Goal: Find specific page/section: Find specific page/section

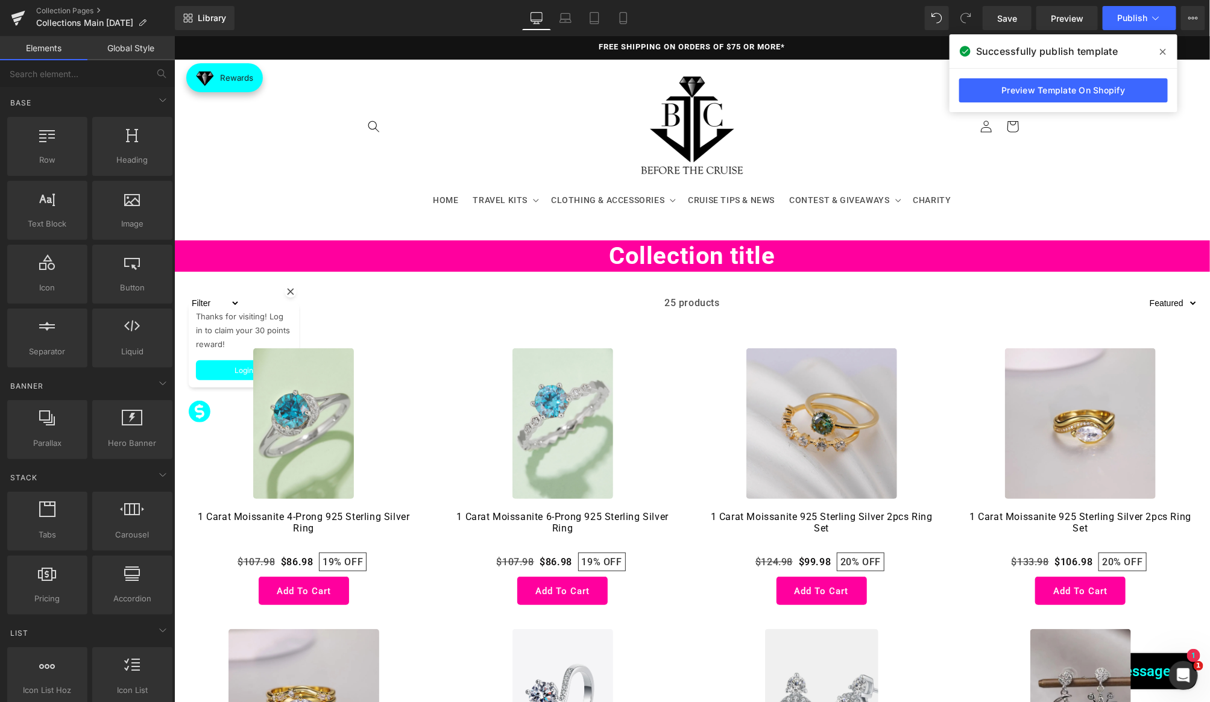
click at [1167, 46] on span at bounding box center [1162, 51] width 19 height 19
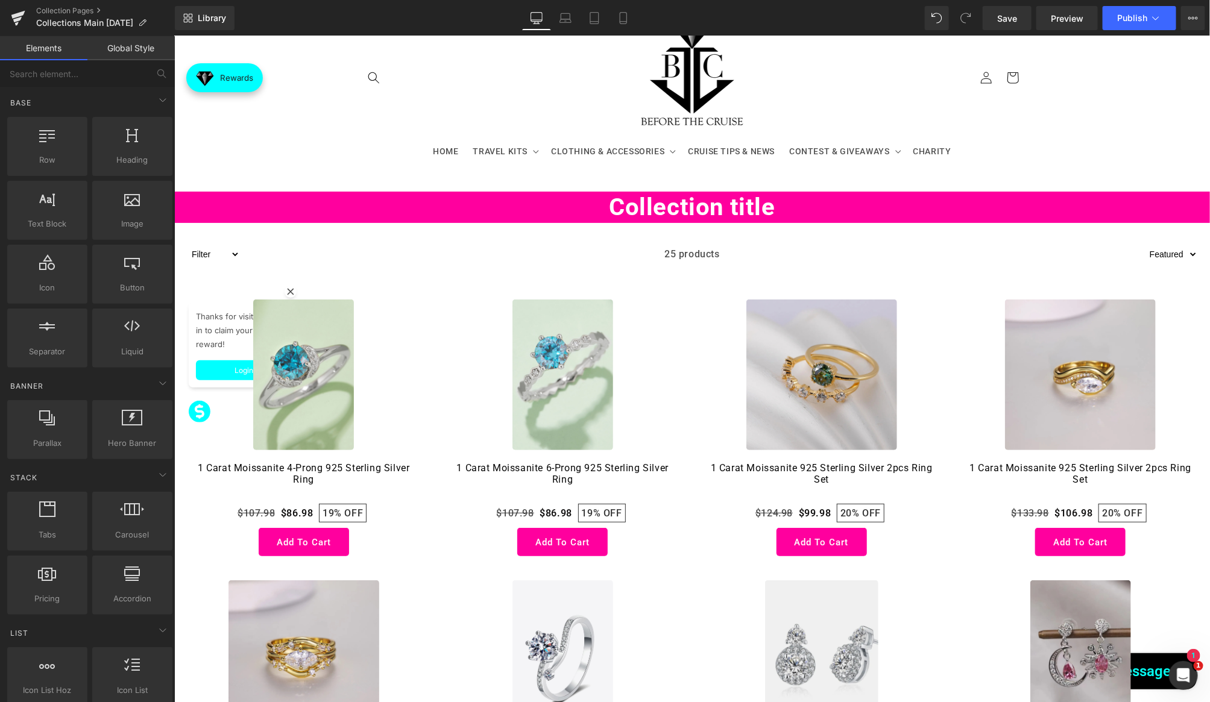
scroll to position [52, 0]
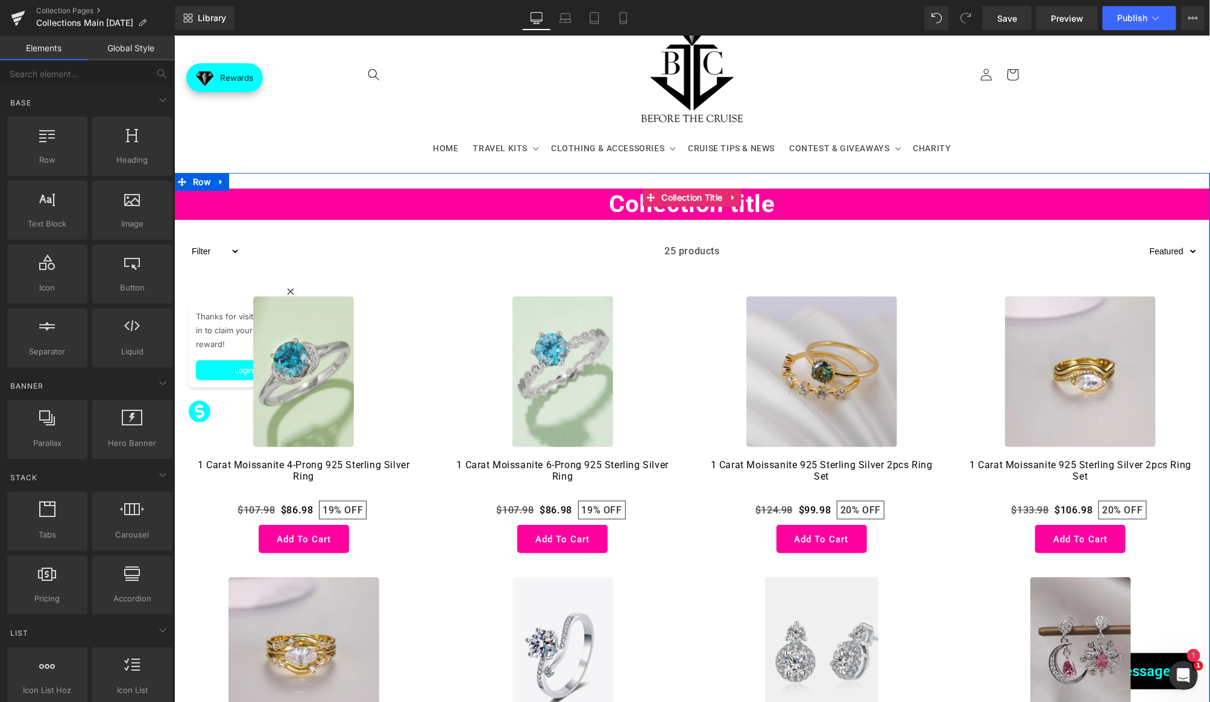
click at [286, 193] on h1 "Collection title" at bounding box center [691, 203] width 1035 height 31
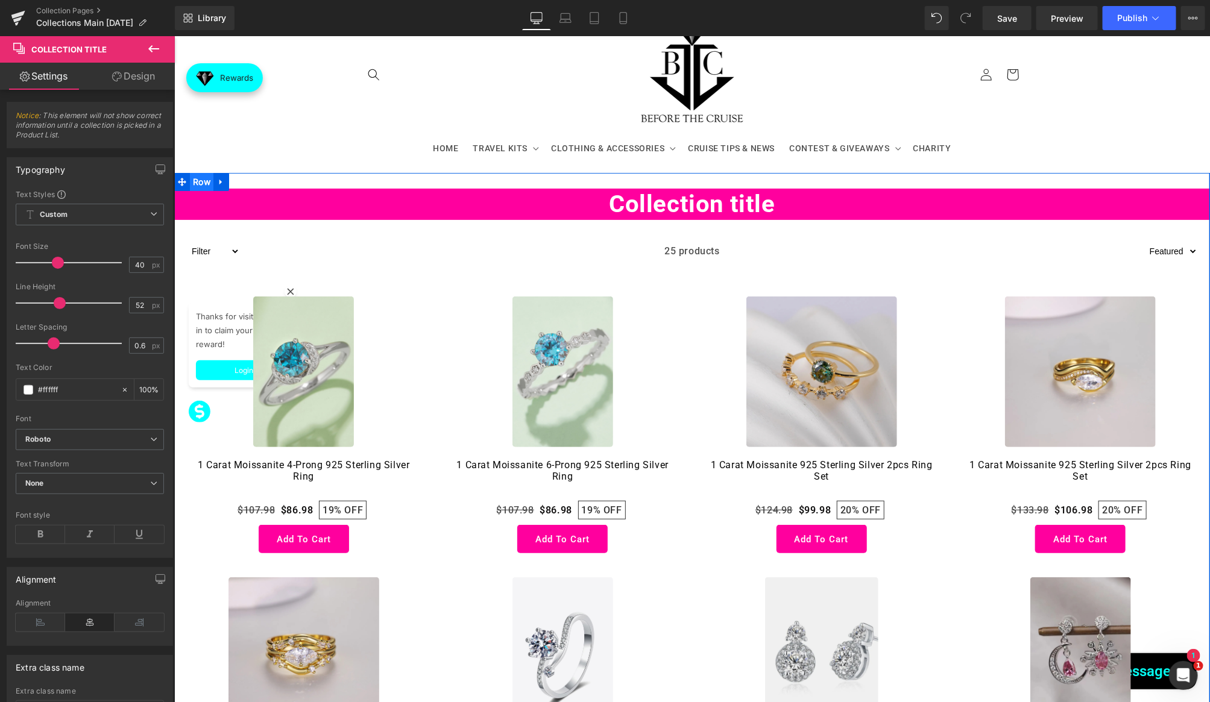
click at [203, 180] on span "Row" at bounding box center [201, 181] width 24 height 18
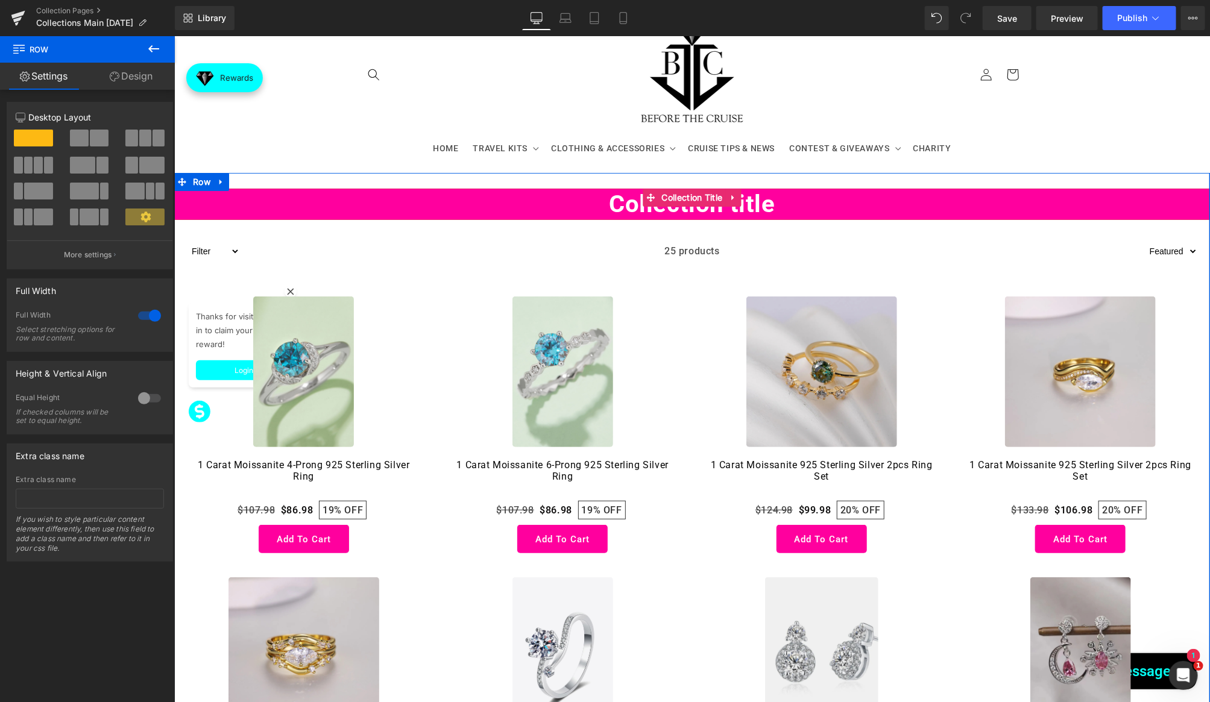
click at [641, 206] on h1 "Collection title" at bounding box center [691, 203] width 1035 height 31
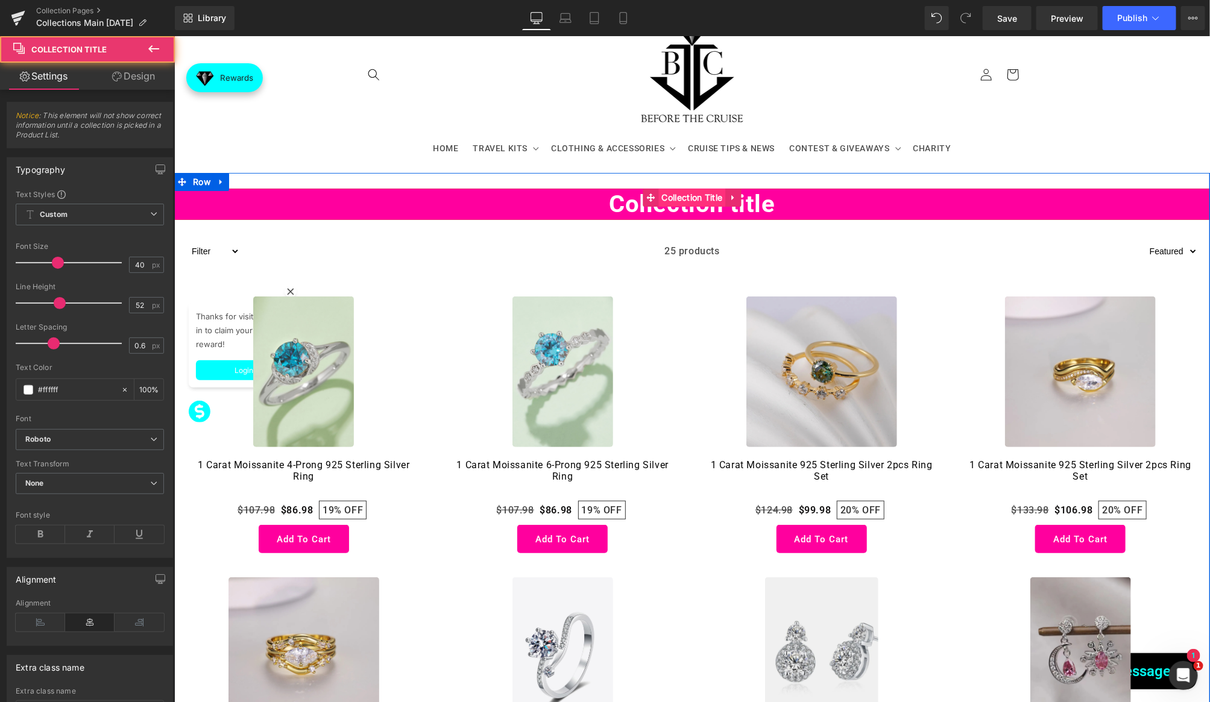
click at [685, 194] on span "Collection Title" at bounding box center [691, 197] width 67 height 18
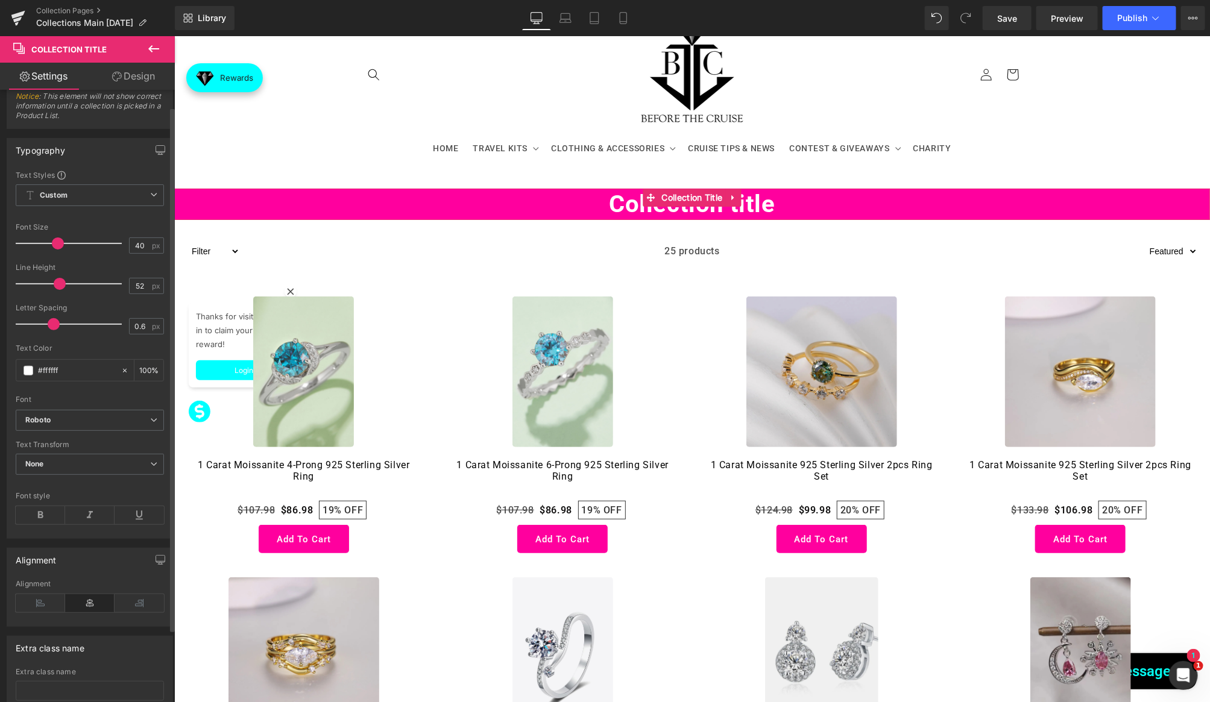
scroll to position [0, 0]
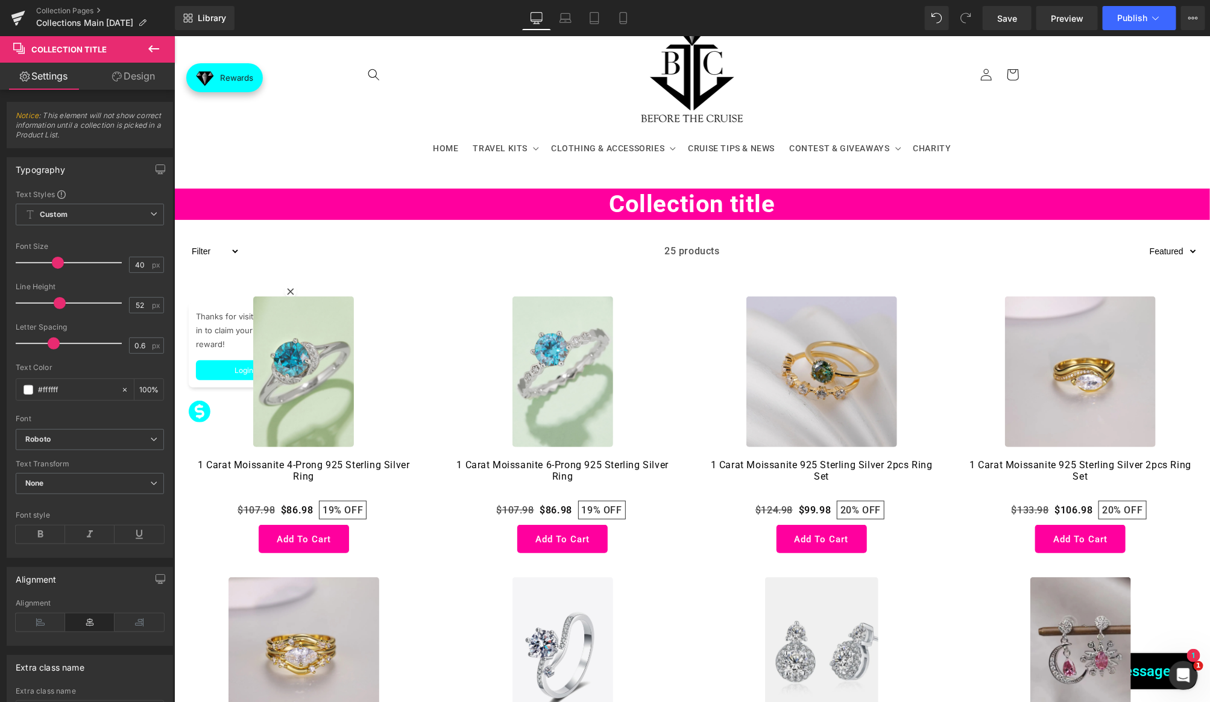
click at [150, 43] on icon at bounding box center [153, 49] width 14 height 14
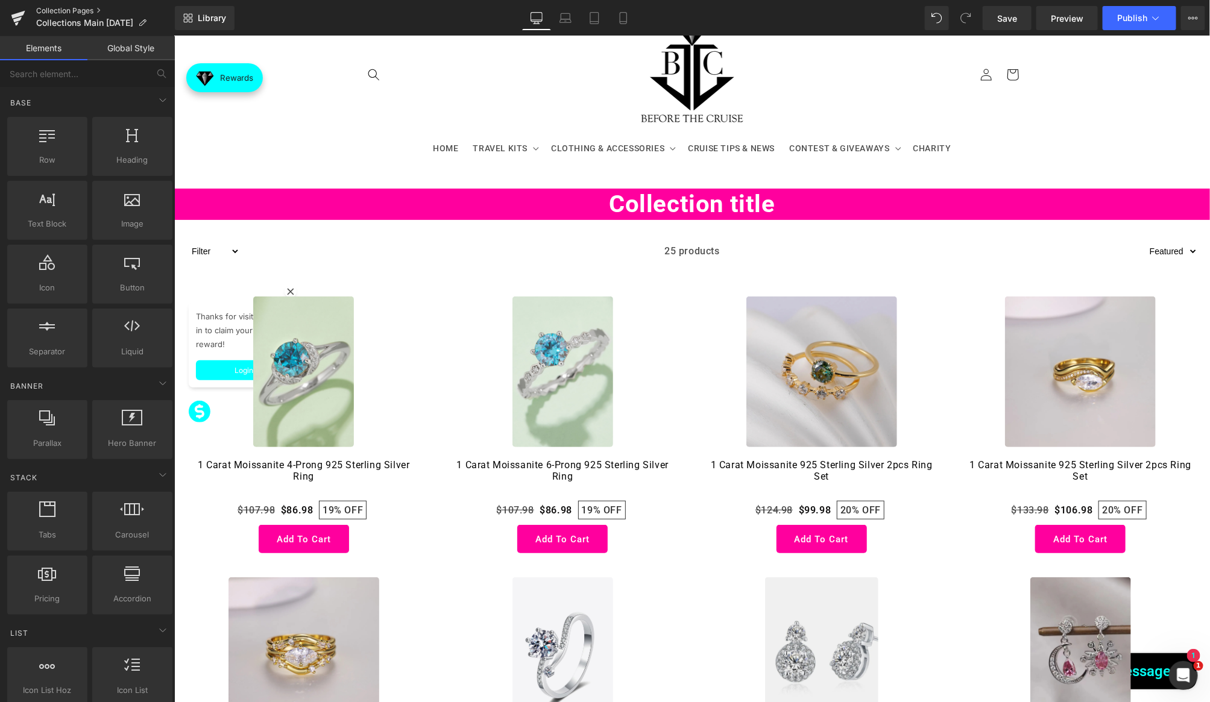
click at [87, 11] on link "Collection Pages" at bounding box center [105, 11] width 139 height 10
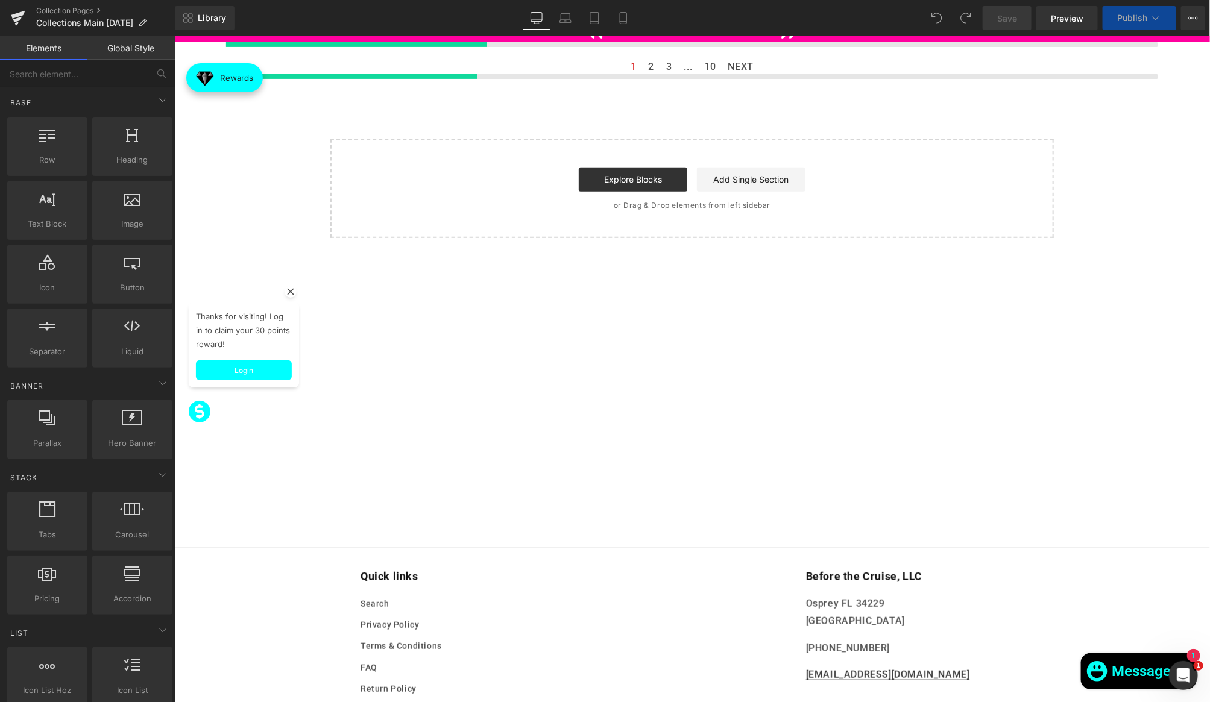
scroll to position [229, 0]
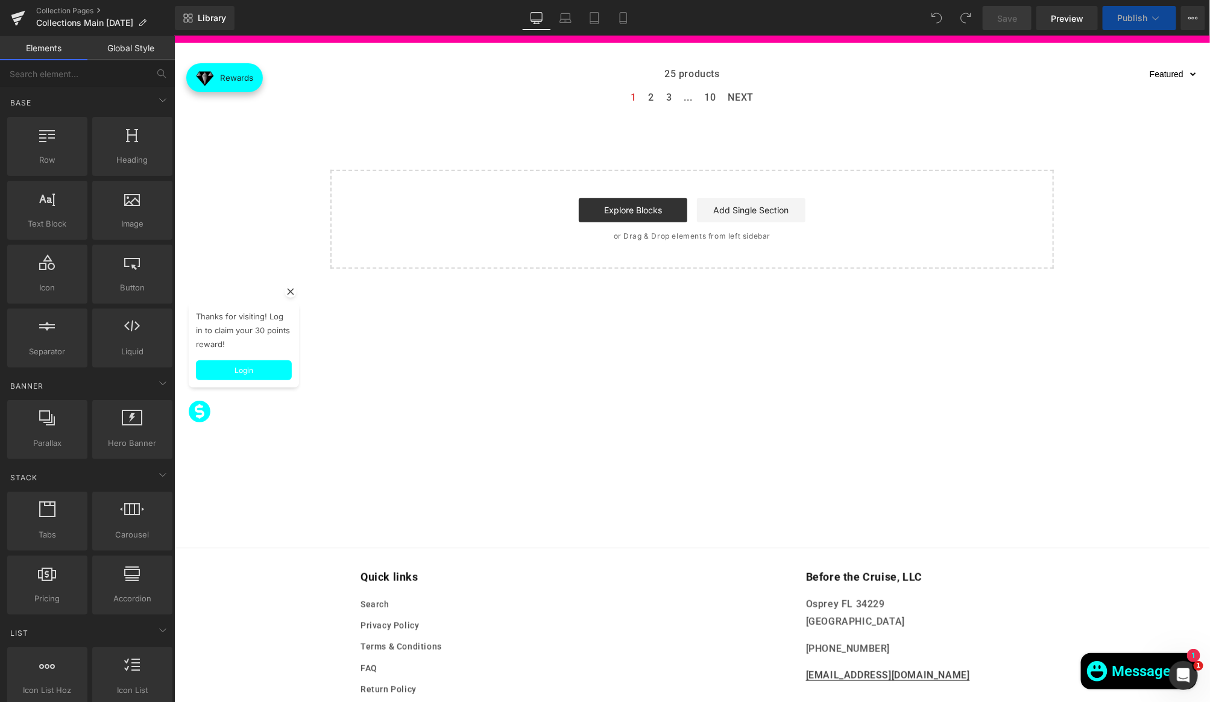
click at [292, 292] on rect at bounding box center [290, 291] width 12 height 12
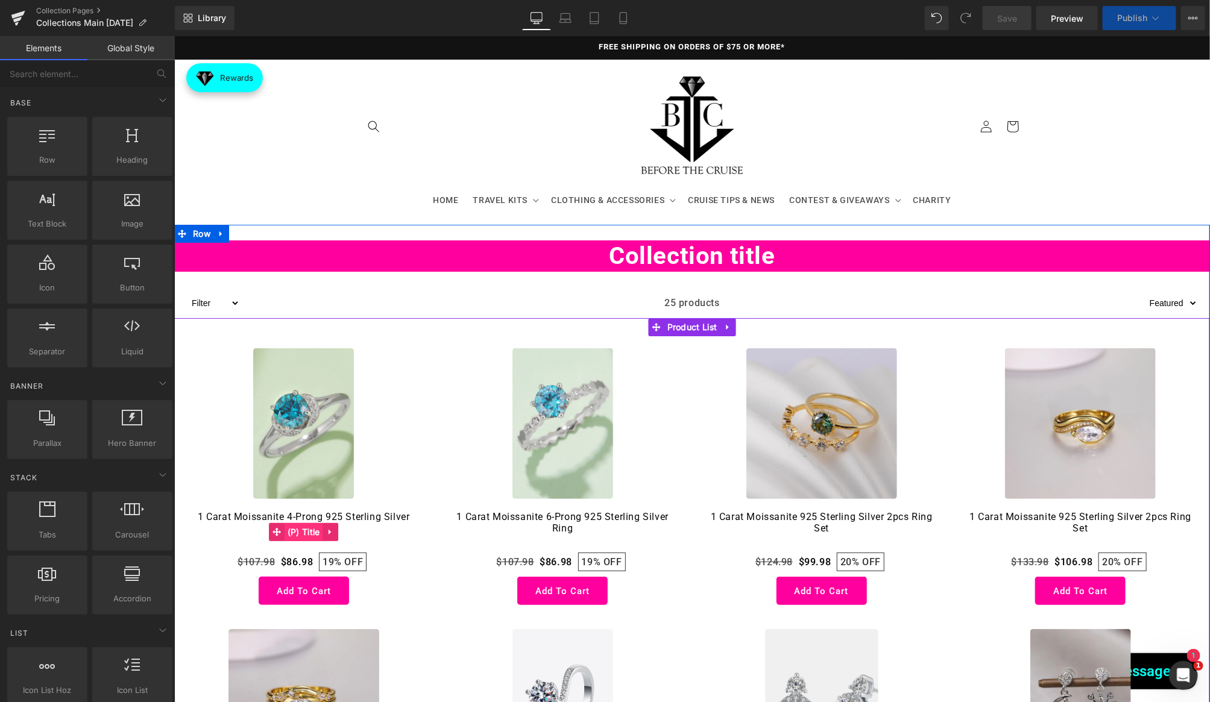
click at [313, 534] on span "(P) Title" at bounding box center [303, 531] width 39 height 18
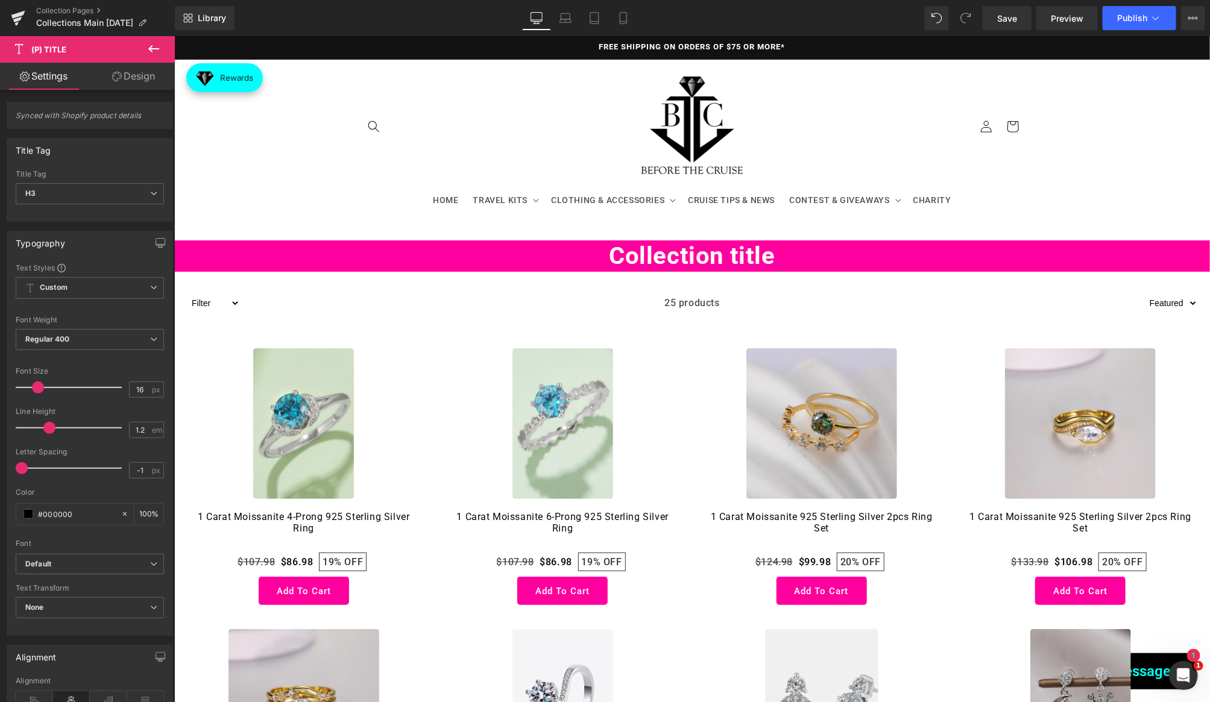
click at [139, 75] on link "Design" at bounding box center [133, 76] width 87 height 27
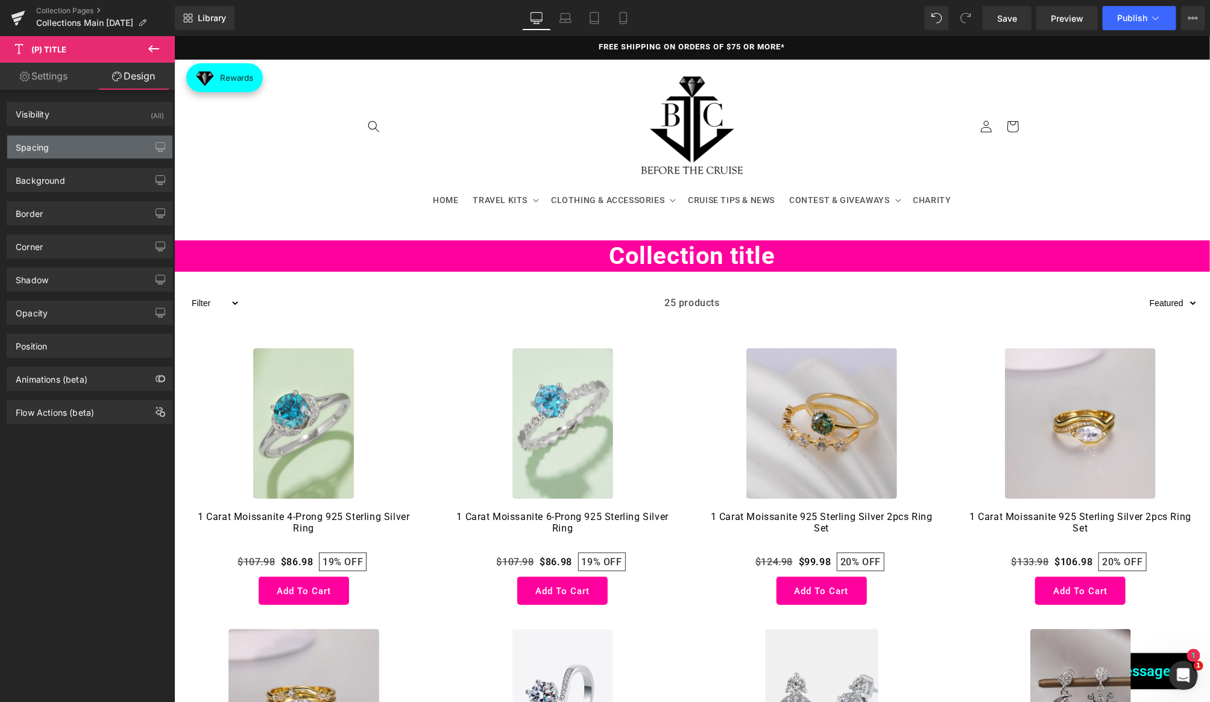
click at [78, 140] on div "Spacing" at bounding box center [89, 147] width 165 height 23
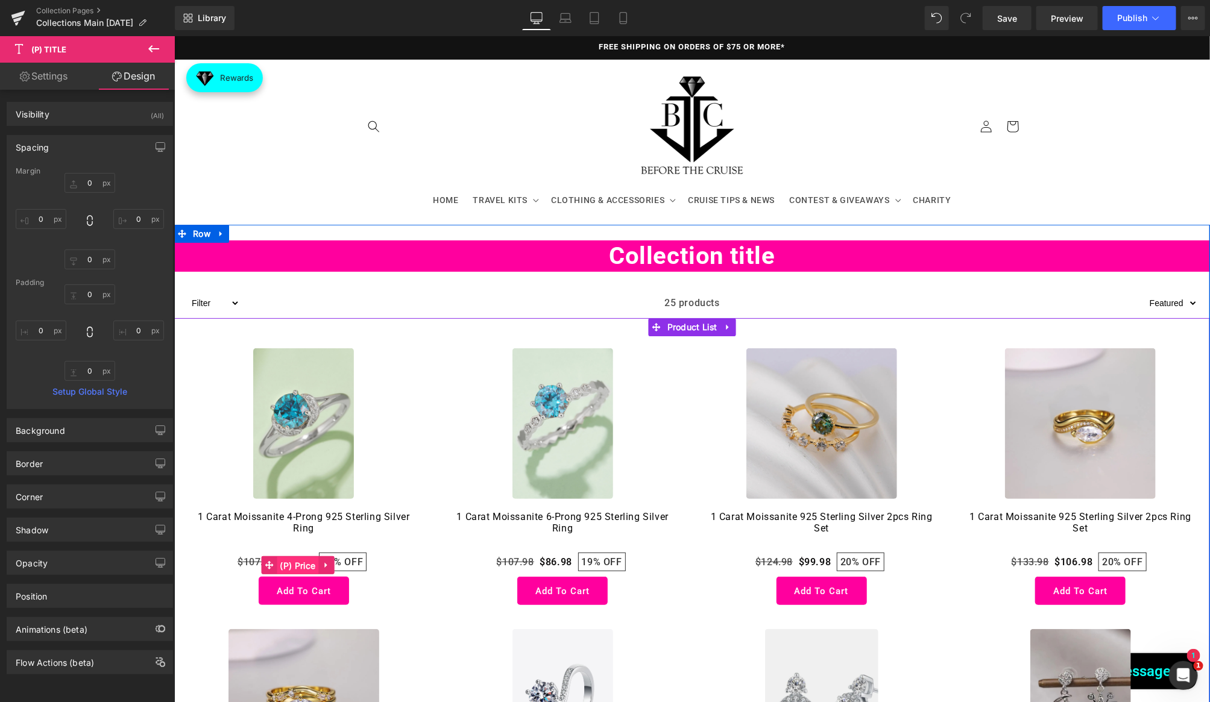
click at [290, 560] on span "(P) Price" at bounding box center [297, 565] width 42 height 18
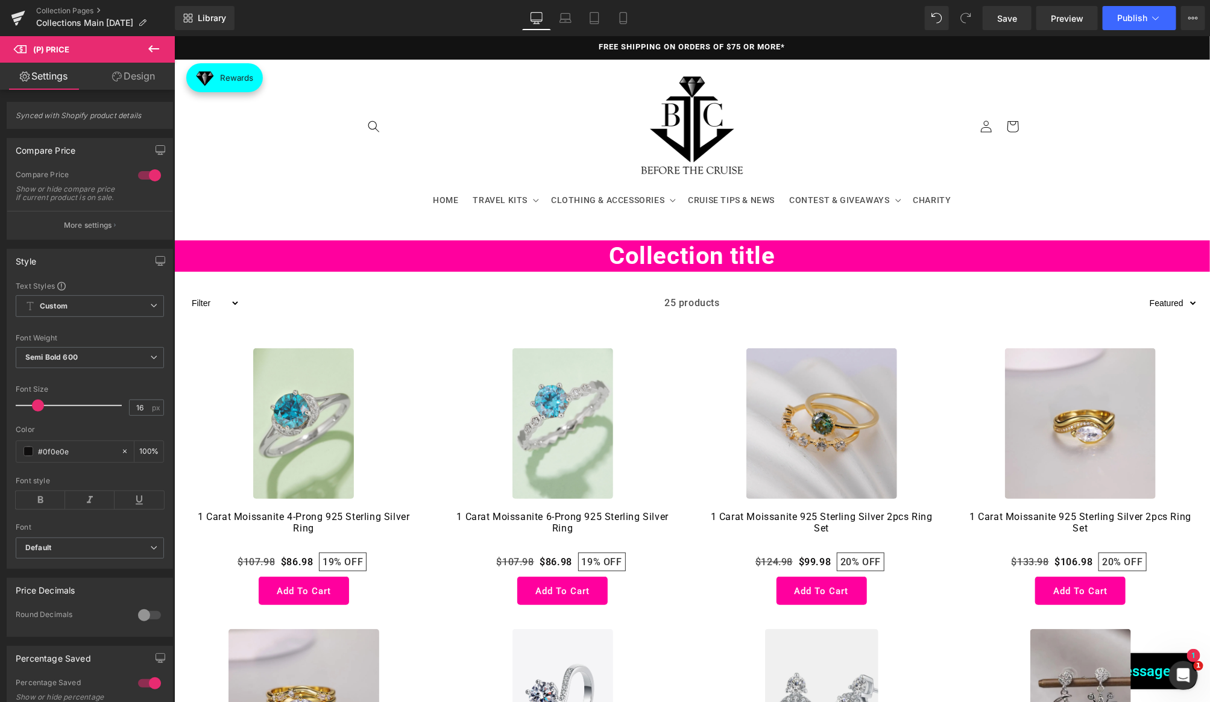
click at [132, 84] on link "Design" at bounding box center [133, 76] width 87 height 27
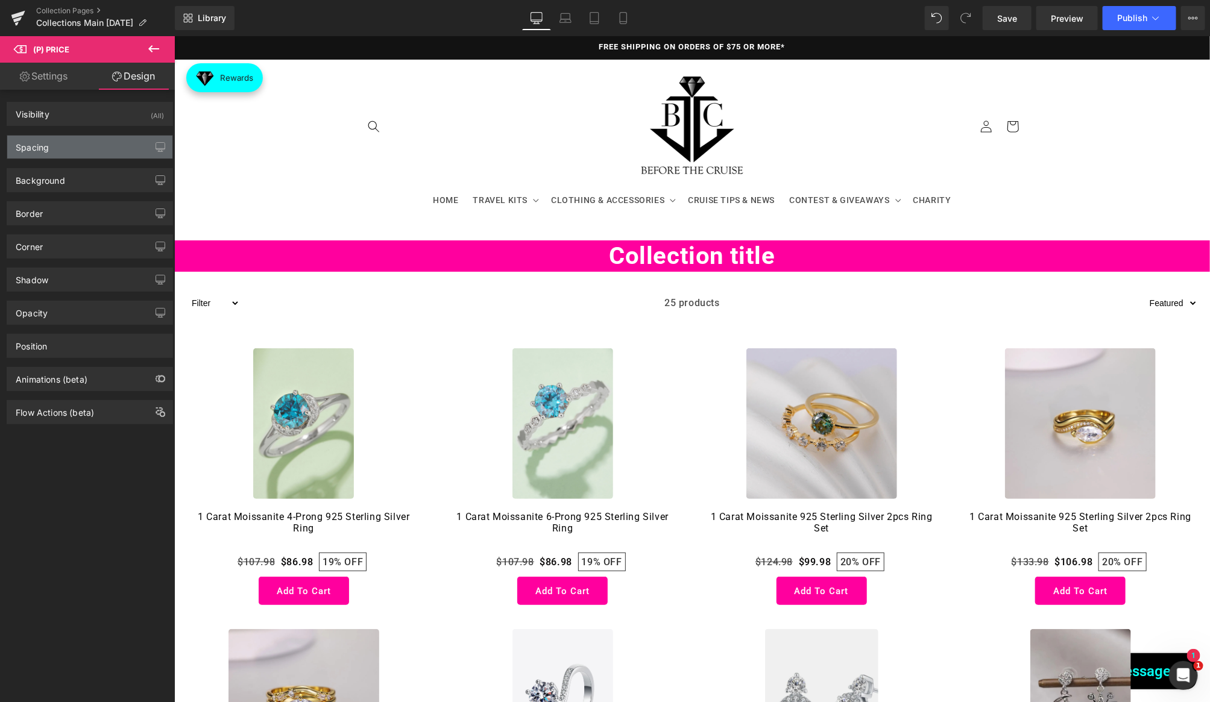
click at [89, 154] on div "Spacing" at bounding box center [89, 147] width 165 height 23
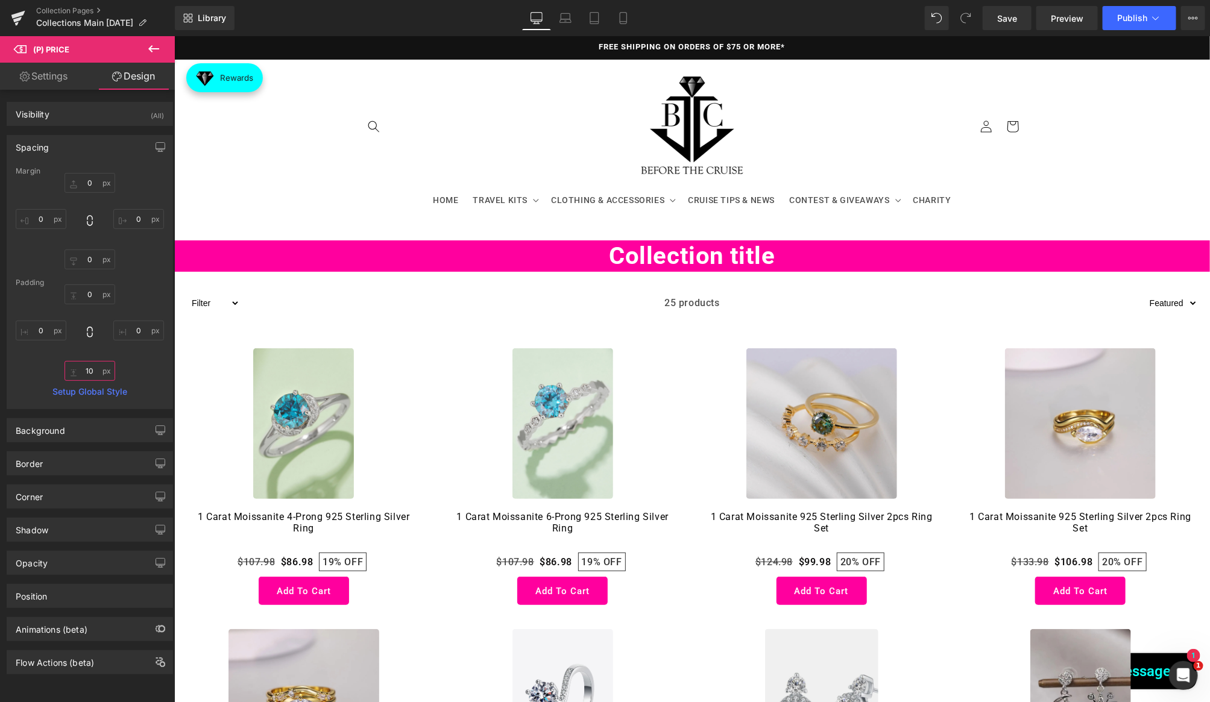
click at [95, 370] on input "10" at bounding box center [89, 371] width 51 height 20
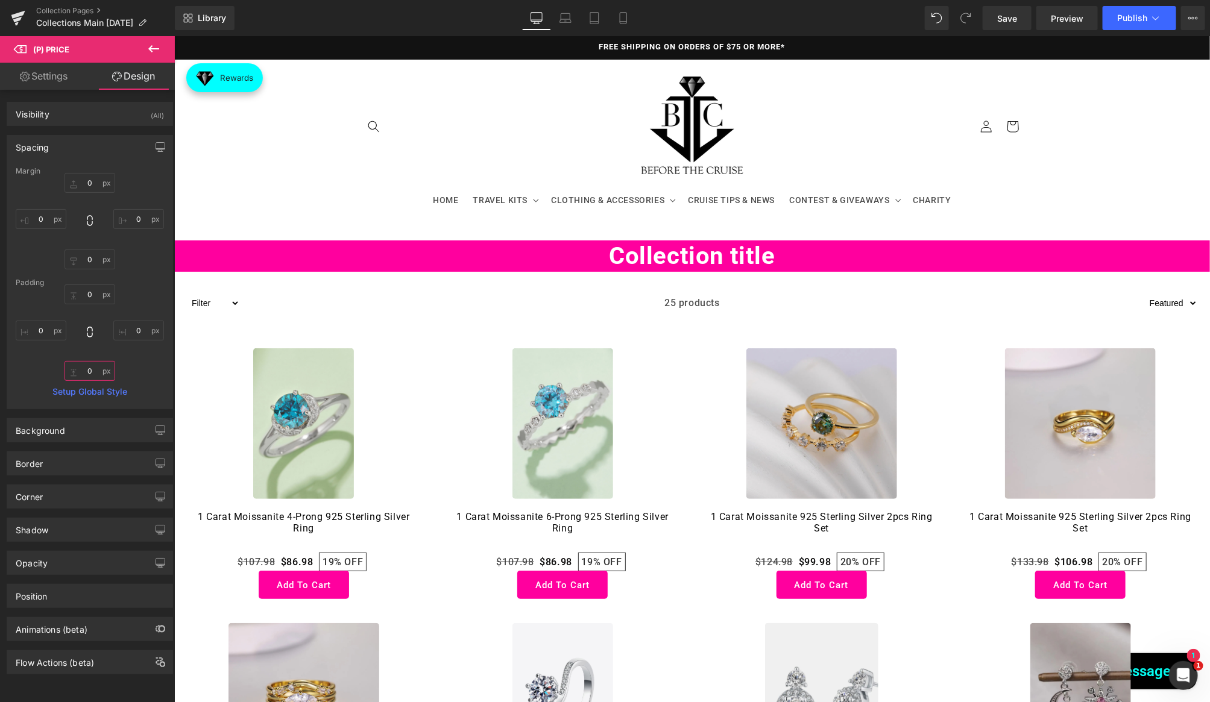
click at [95, 370] on input "0" at bounding box center [89, 371] width 51 height 20
type input "10"
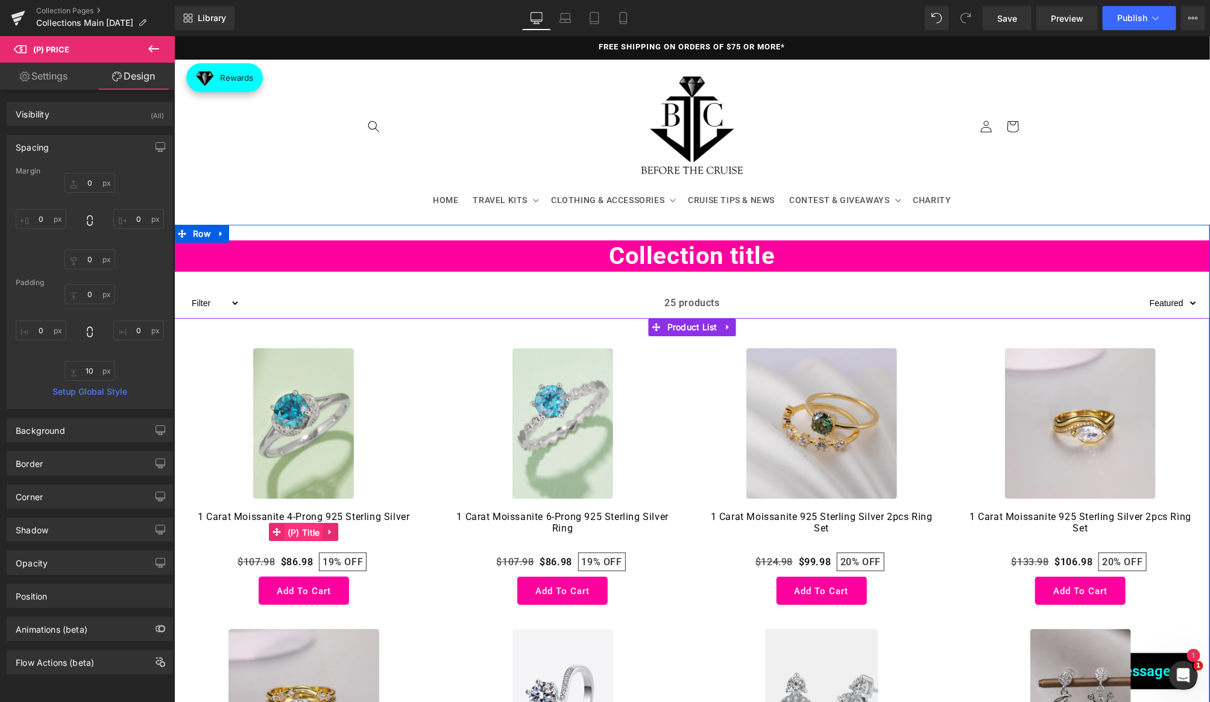
click at [295, 530] on span "(P) Title" at bounding box center [303, 532] width 39 height 18
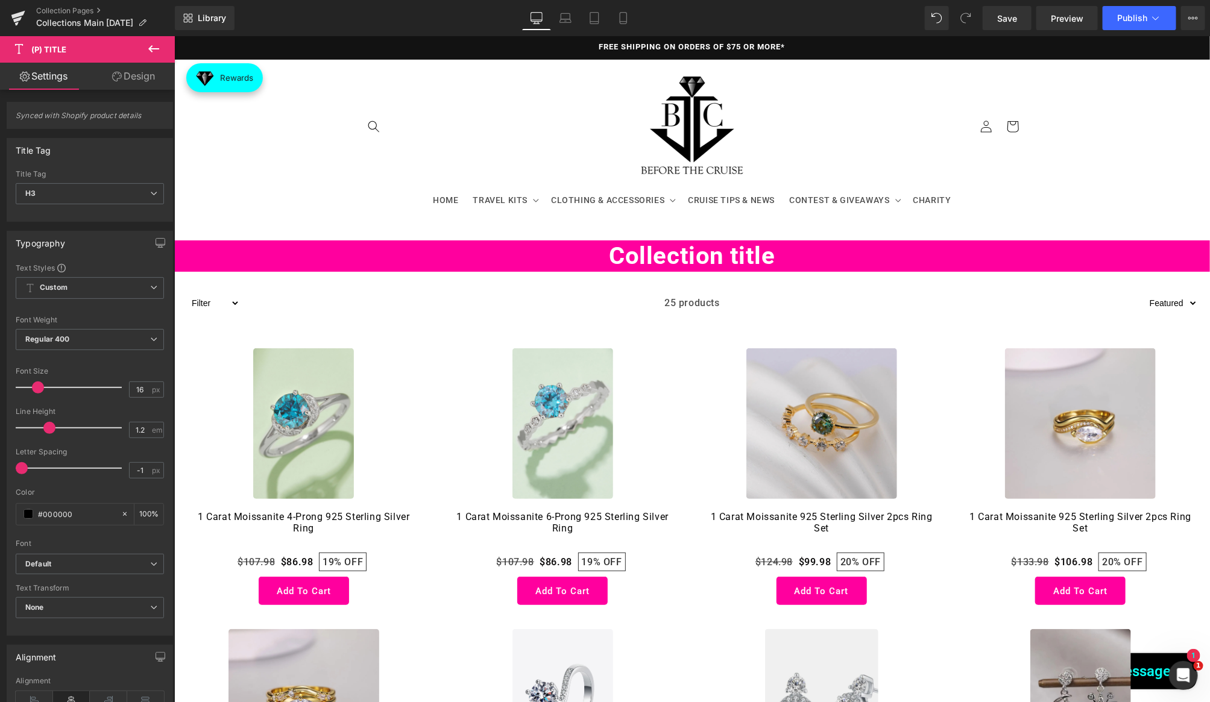
click at [128, 67] on link "Design" at bounding box center [133, 76] width 87 height 27
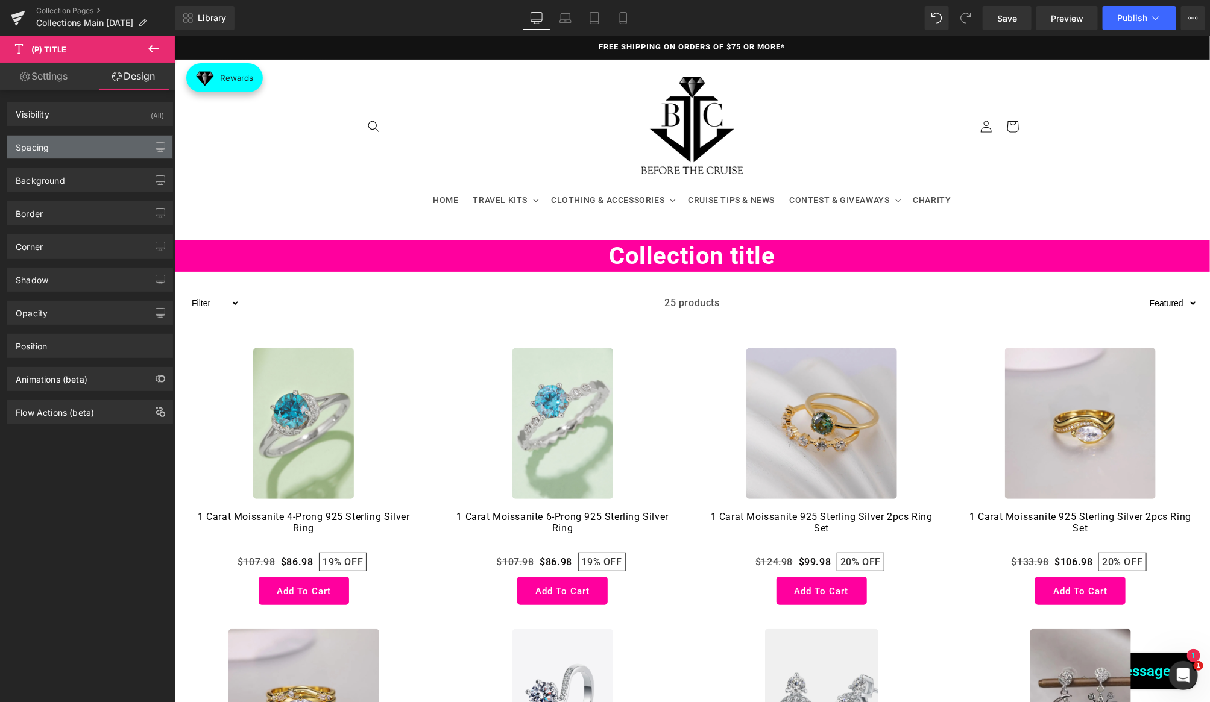
click at [61, 144] on div "Spacing" at bounding box center [89, 147] width 165 height 23
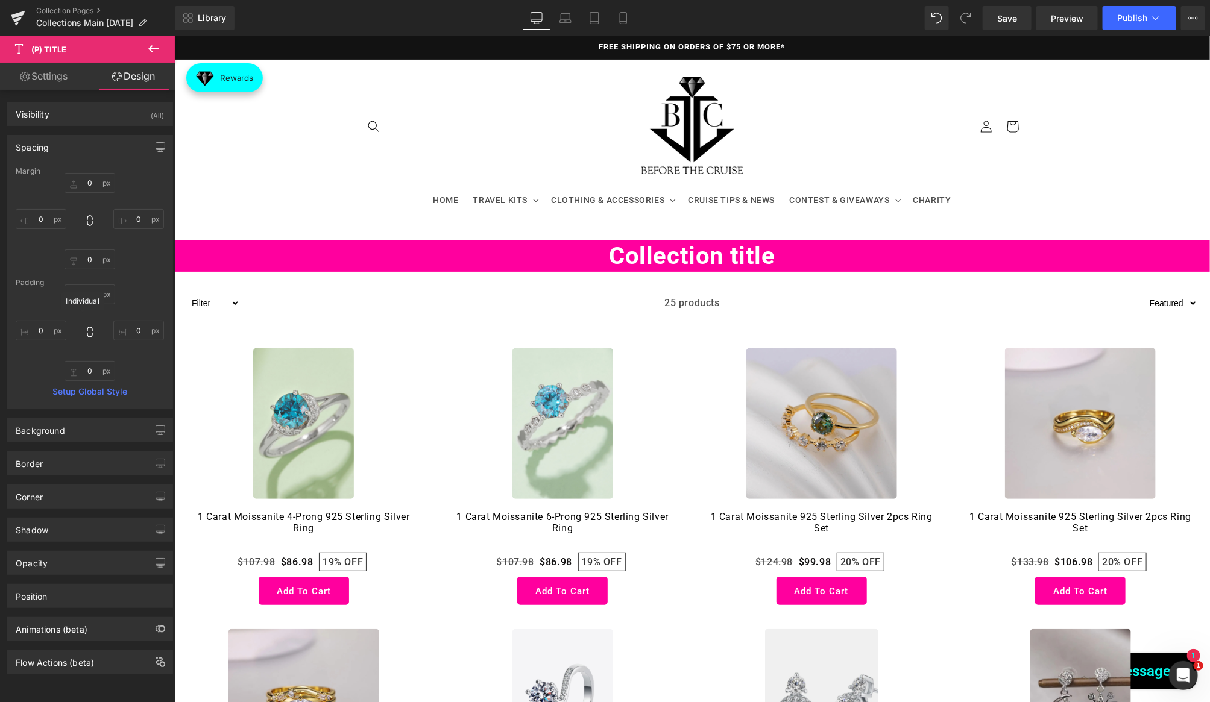
scroll to position [4, 0]
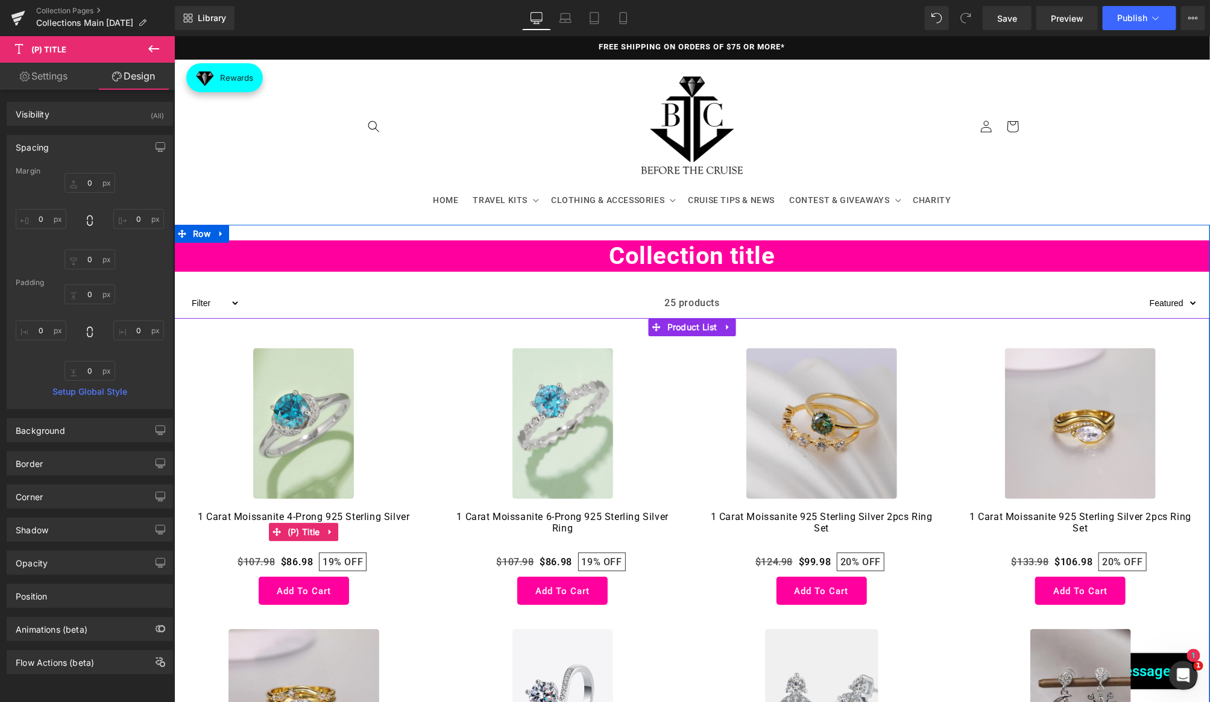
click at [282, 547] on link "1 Carat Moissanite 4-Prong 925 Sterling Silver Ring" at bounding box center [303, 528] width 235 height 36
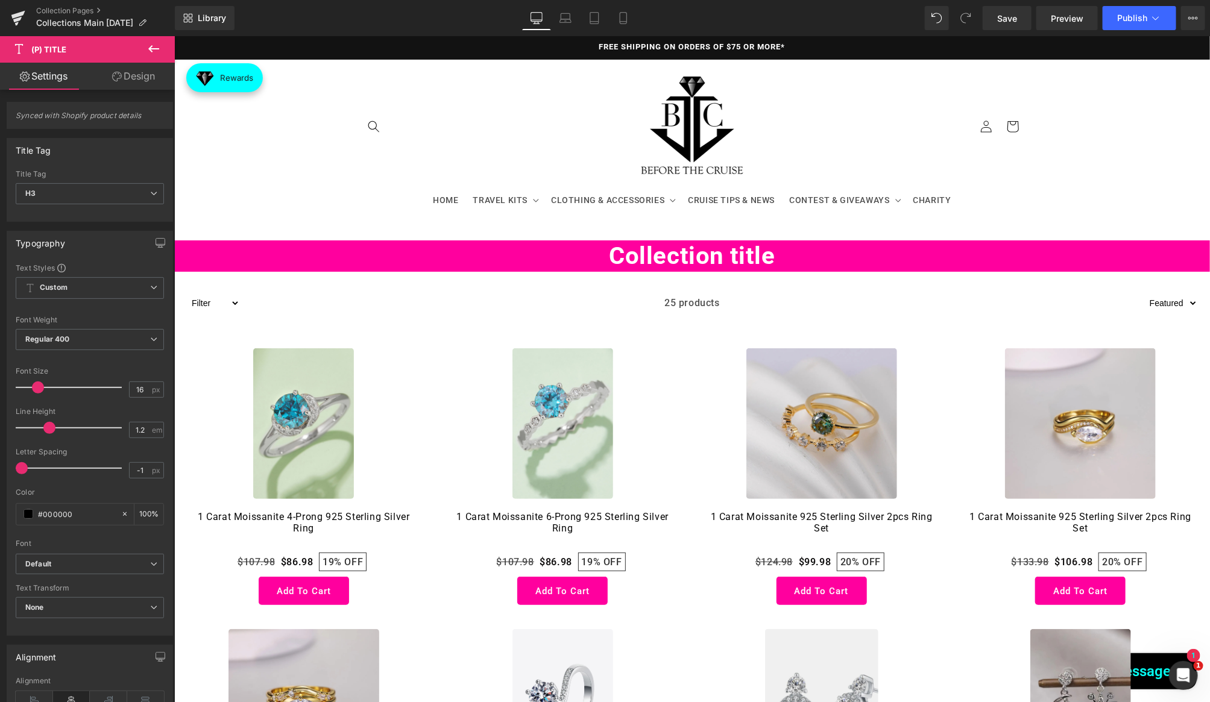
click at [125, 75] on link "Design" at bounding box center [133, 76] width 87 height 27
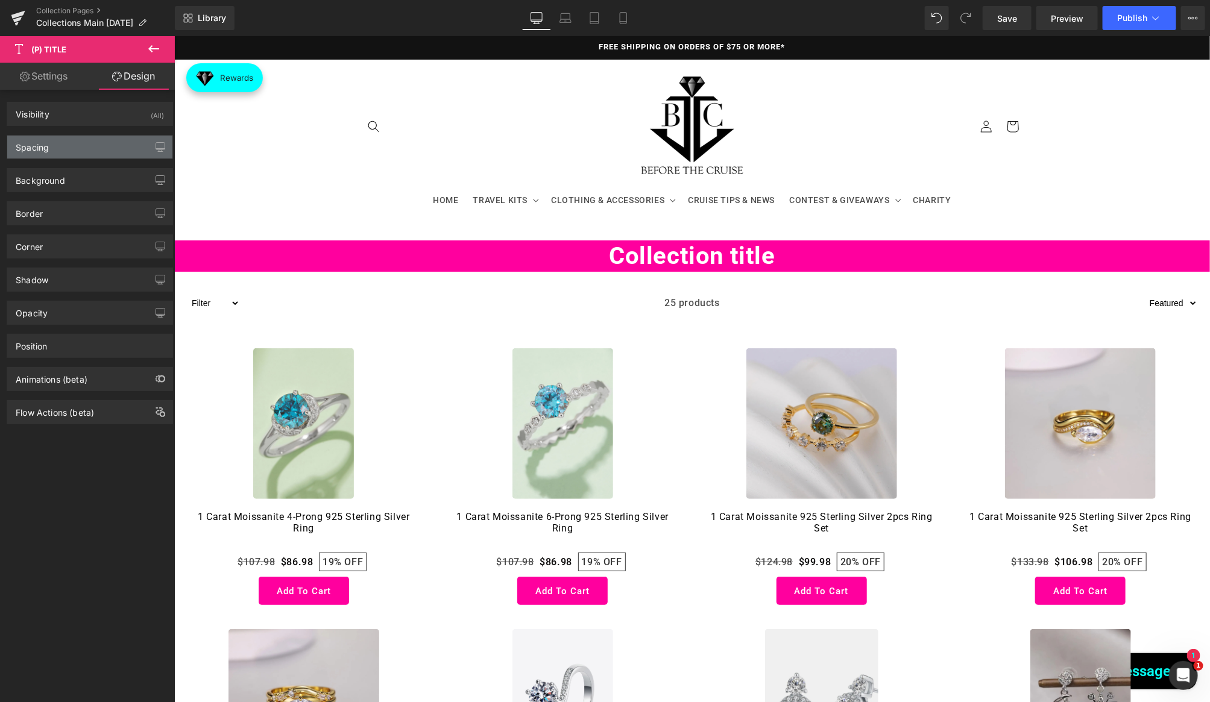
click at [87, 154] on div "Spacing" at bounding box center [89, 147] width 165 height 23
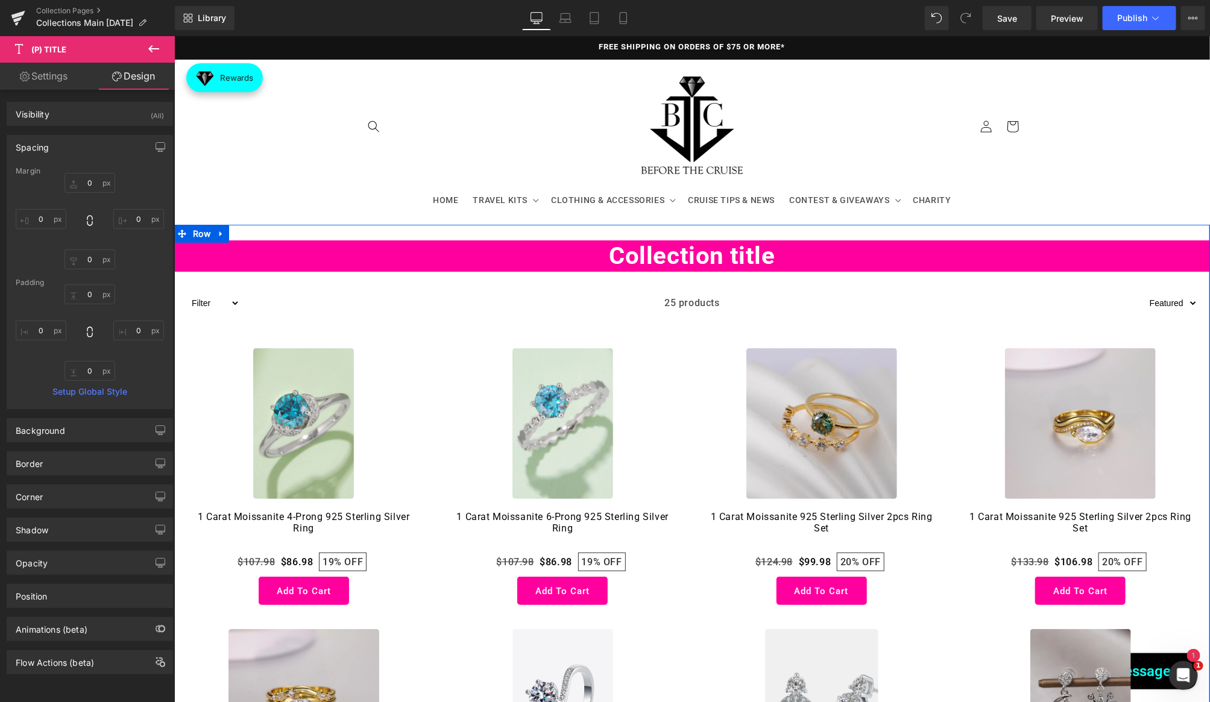
click at [314, 179] on sticky-header "HOME TRAVEL KITS TRAVEL KITS BUILD-A_TRAVEL KIT MYSTERY TRAVEL BOX CLOTHING & A…" at bounding box center [691, 141] width 1035 height 165
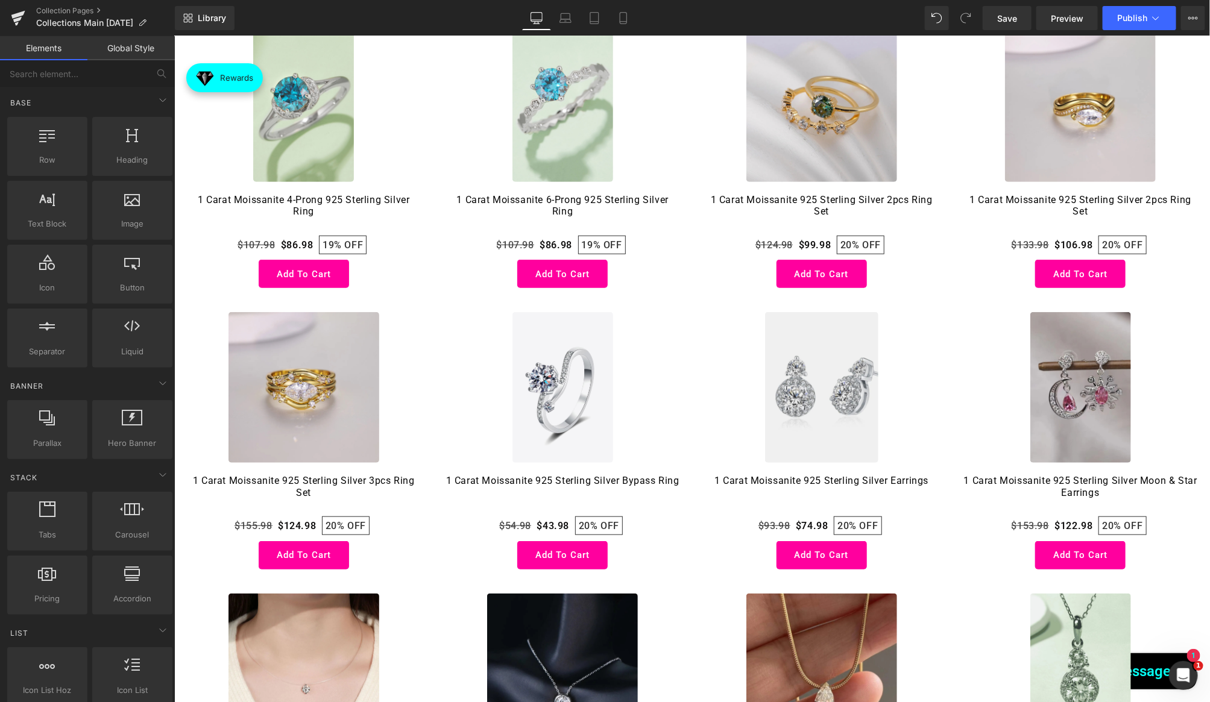
scroll to position [318, 0]
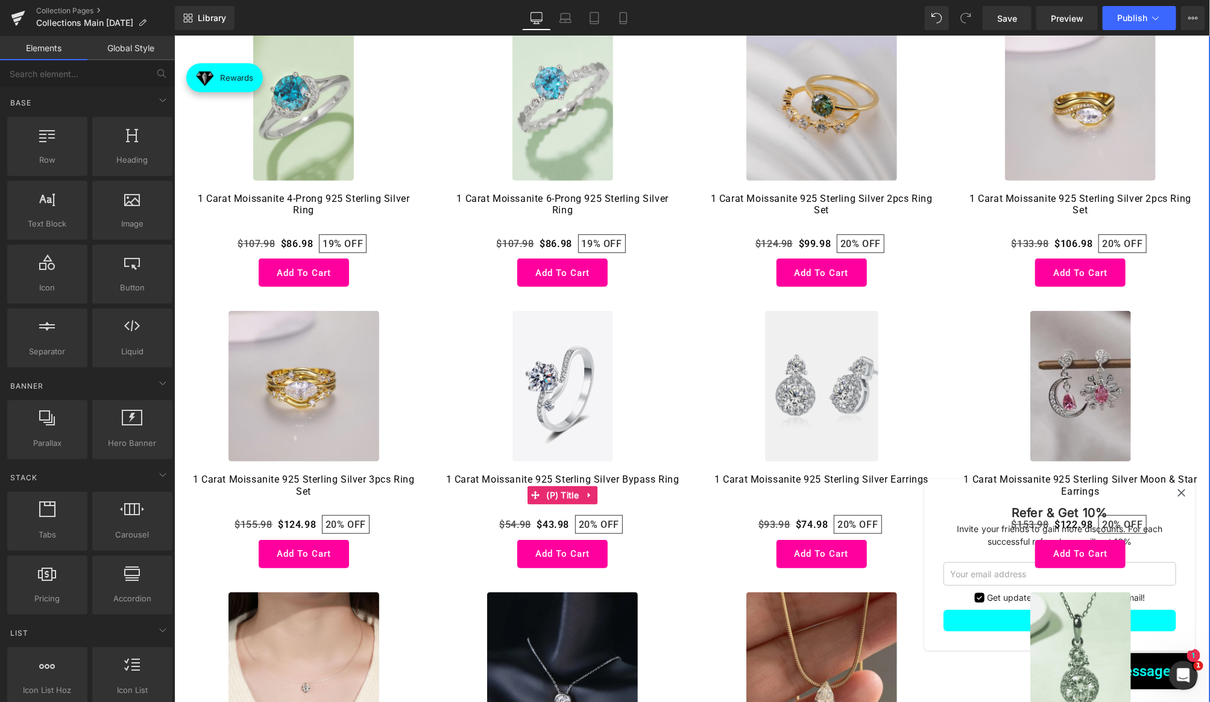
click at [565, 477] on link "1 Carat Moissanite 925 Sterling Silver Bypass Ring" at bounding box center [561, 491] width 233 height 36
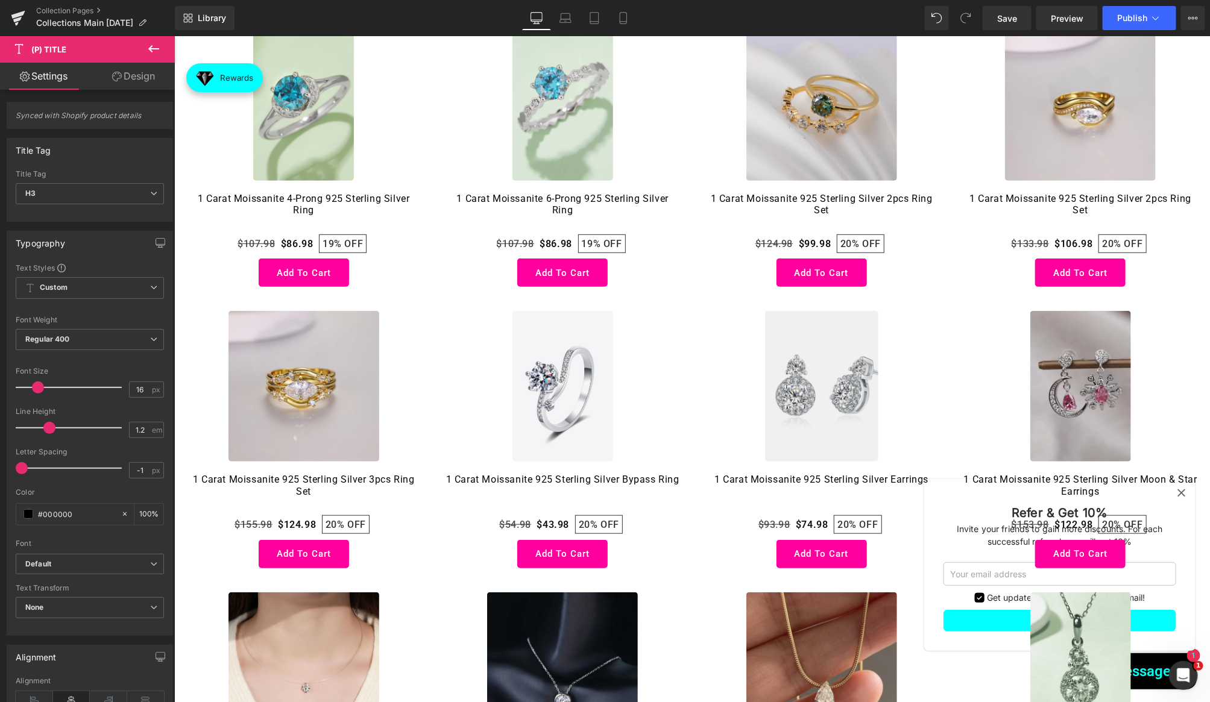
click at [137, 73] on link "Design" at bounding box center [133, 76] width 87 height 27
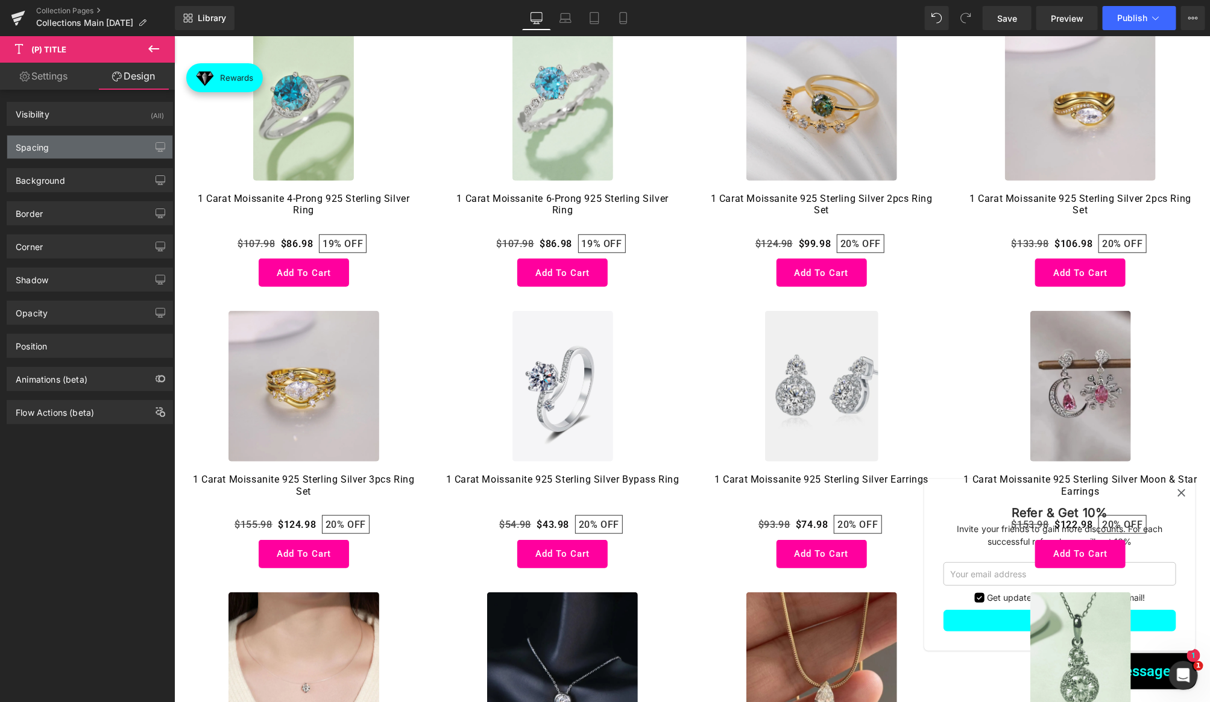
click at [83, 140] on div "Spacing" at bounding box center [89, 147] width 165 height 23
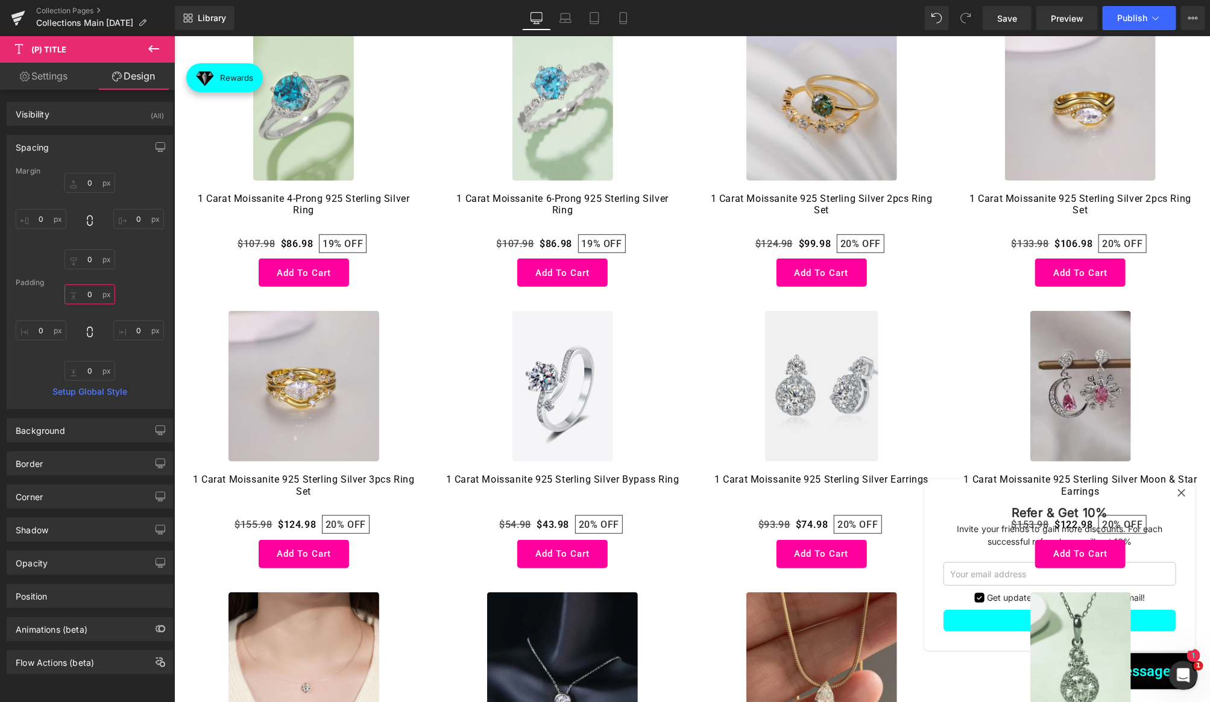
click at [87, 293] on input "0" at bounding box center [89, 294] width 51 height 20
click at [95, 293] on input "-10" at bounding box center [89, 294] width 51 height 20
type input "-"
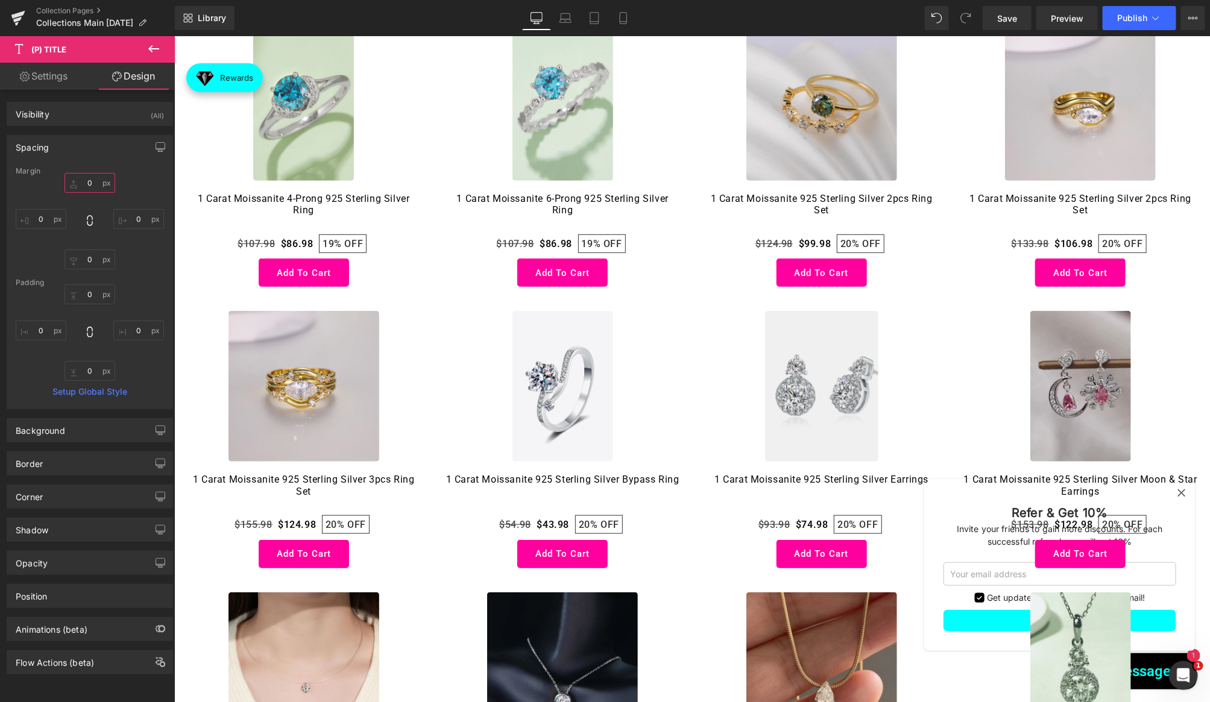
click at [87, 183] on input "0" at bounding box center [89, 183] width 51 height 20
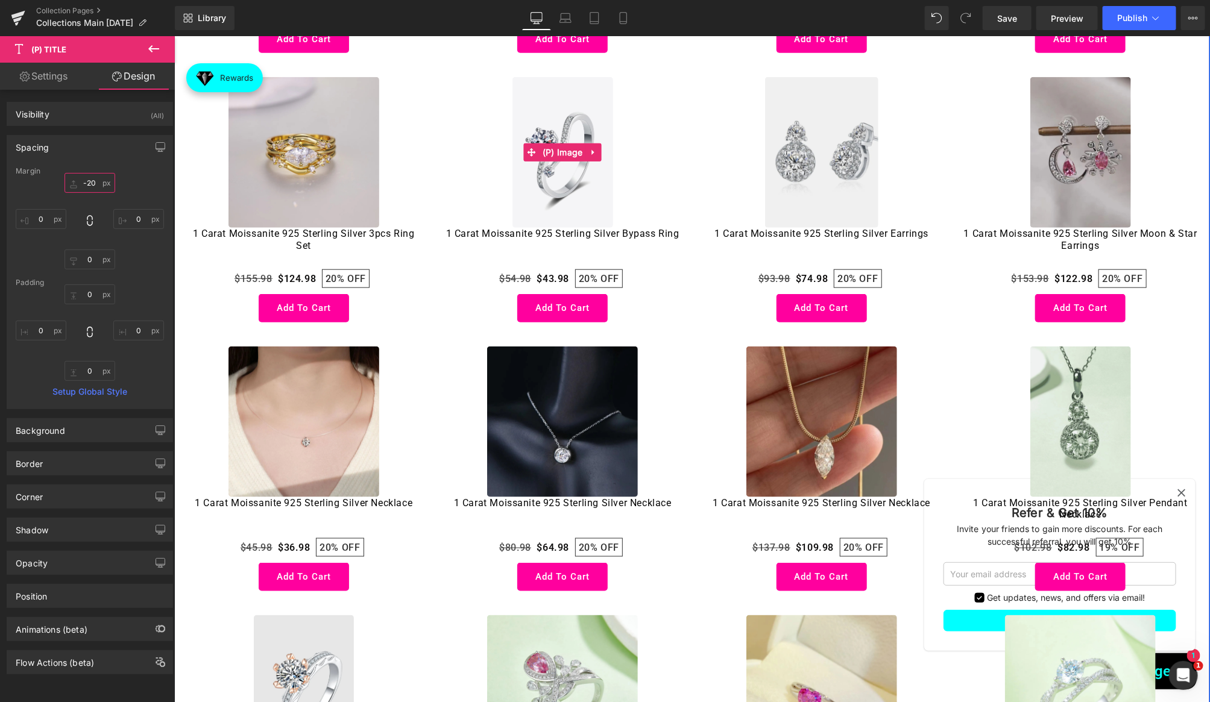
scroll to position [633, 0]
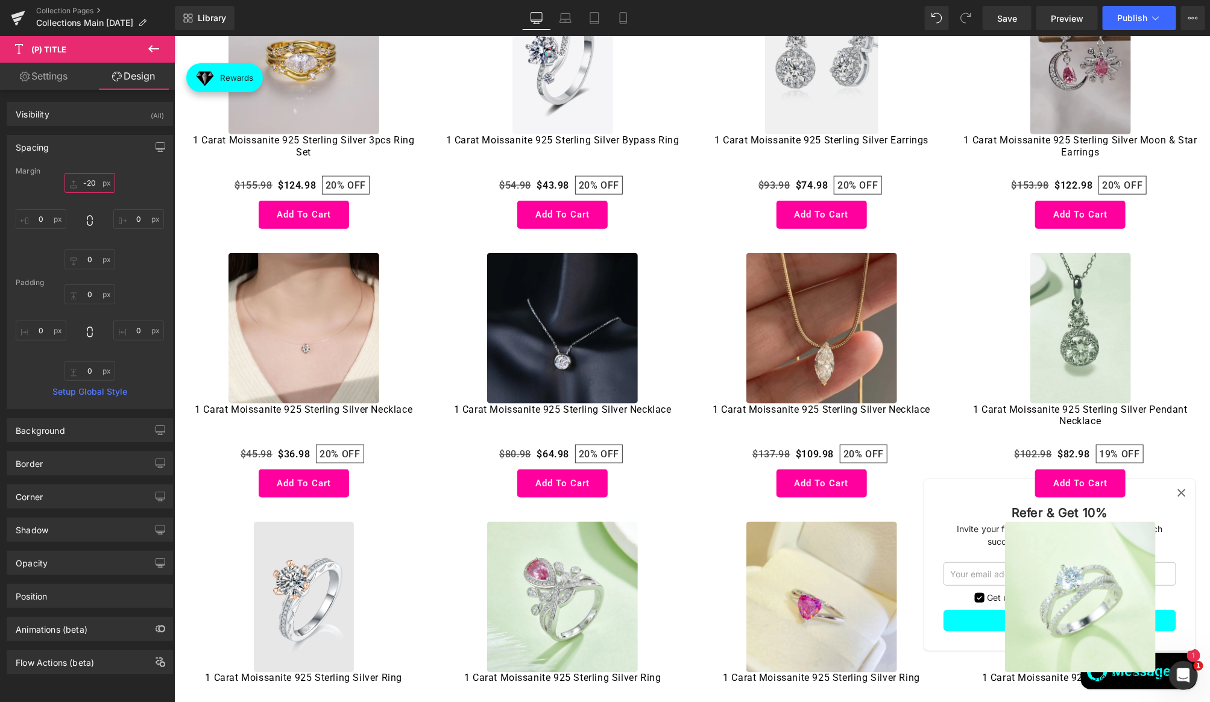
click at [93, 191] on input "-20" at bounding box center [89, 183] width 51 height 20
type input "0"
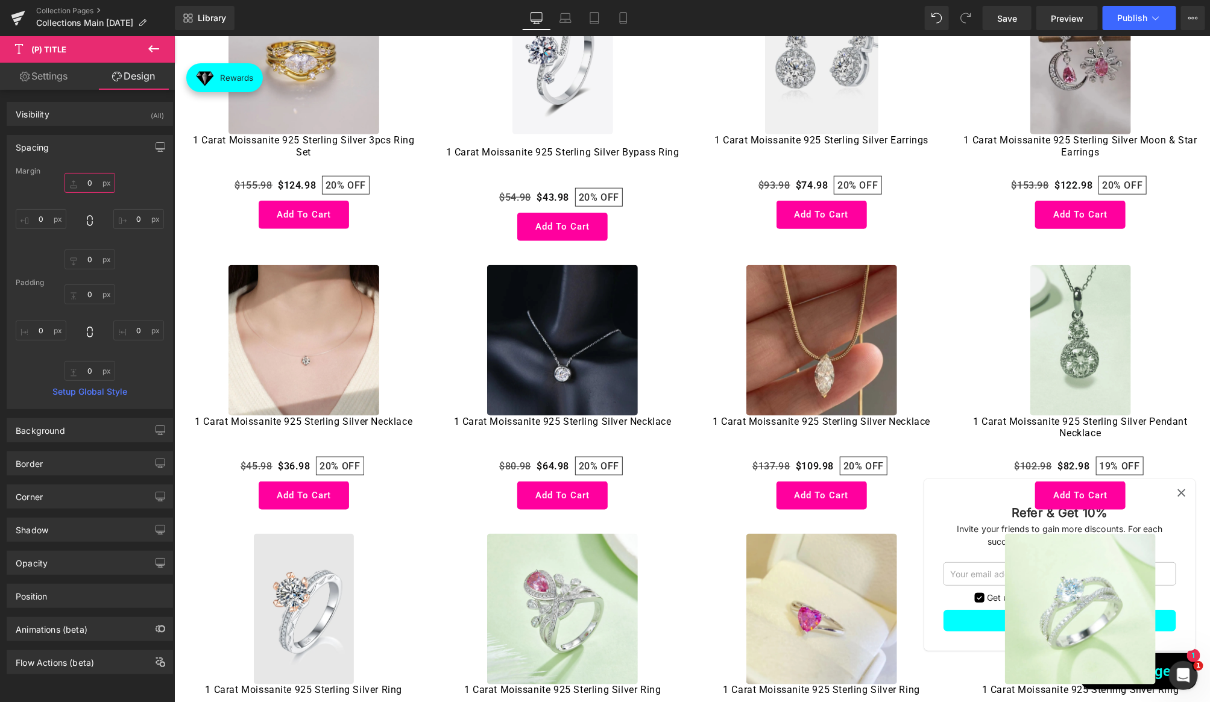
scroll to position [645, 0]
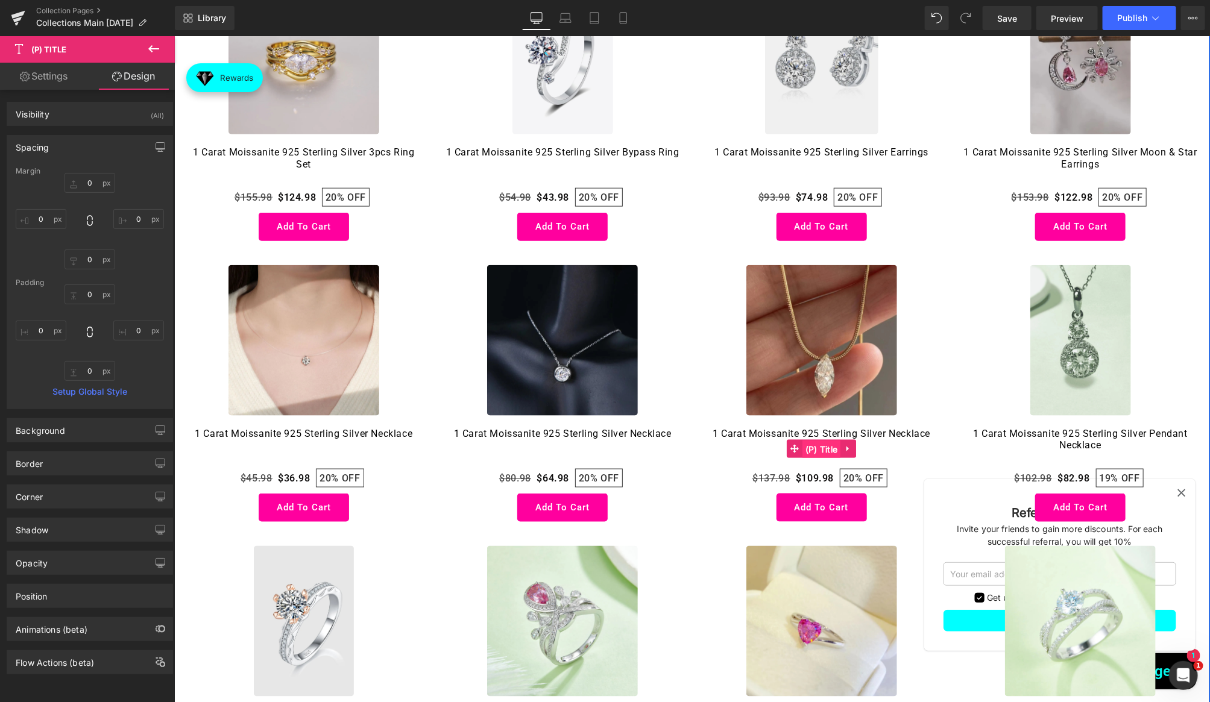
click at [818, 450] on span "(P) Title" at bounding box center [821, 449] width 39 height 18
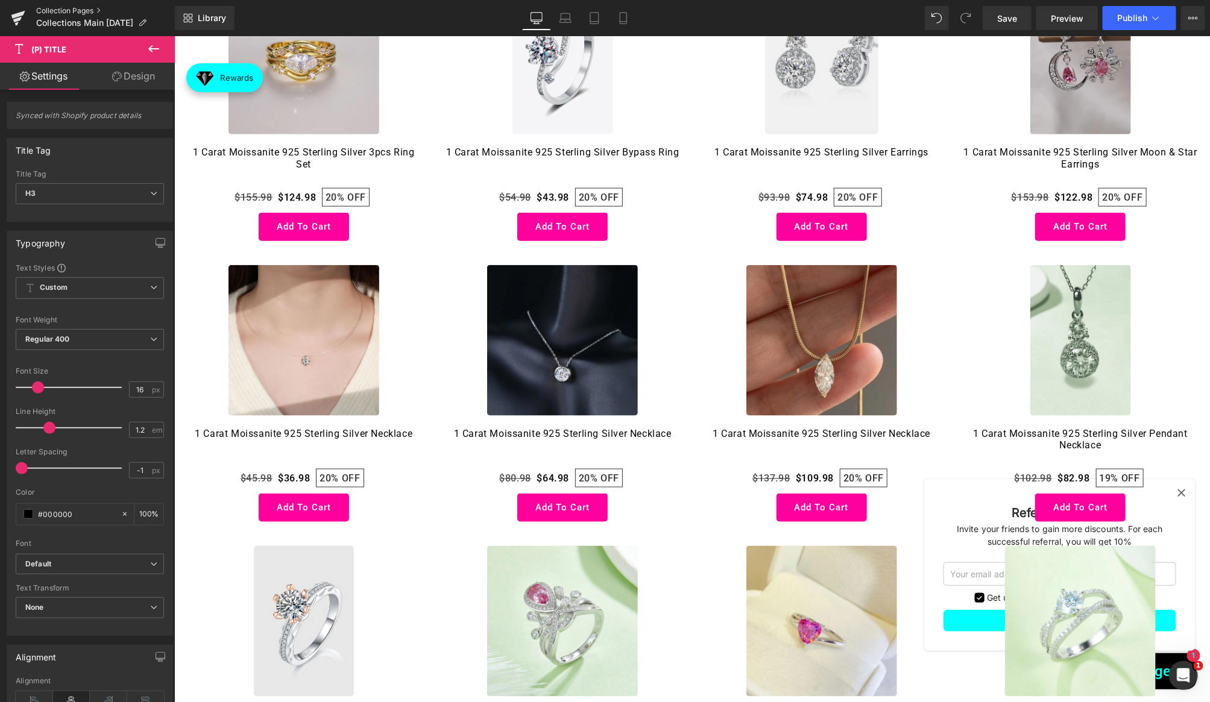
click at [58, 8] on link "Collection Pages" at bounding box center [105, 11] width 139 height 10
